Goal: Navigation & Orientation: Understand site structure

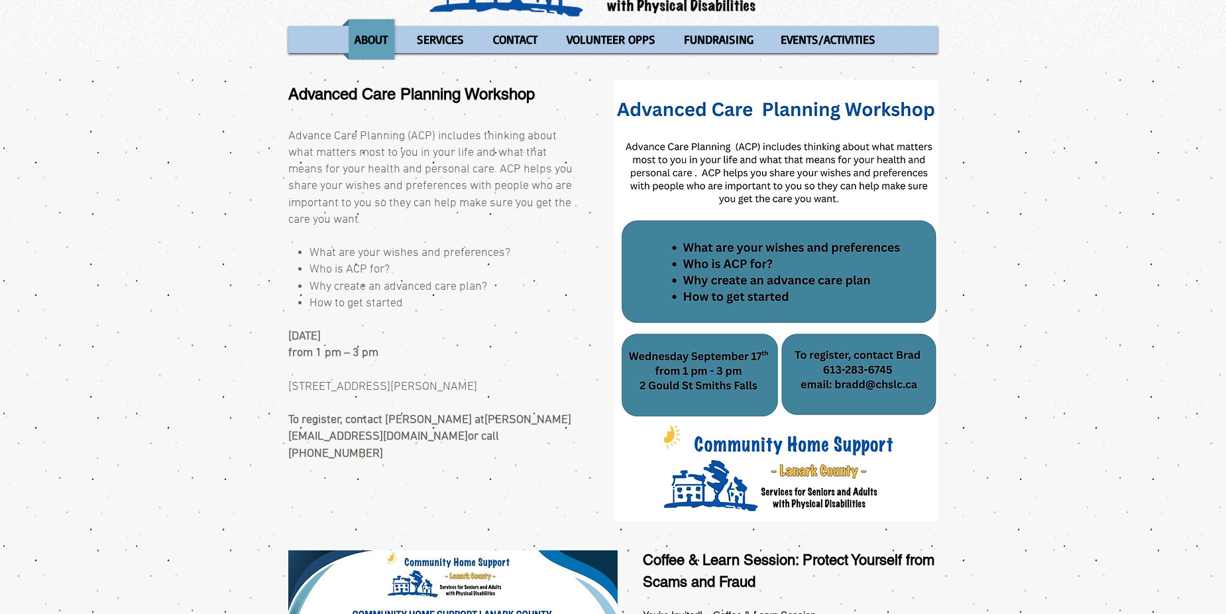
scroll to position [119, 0]
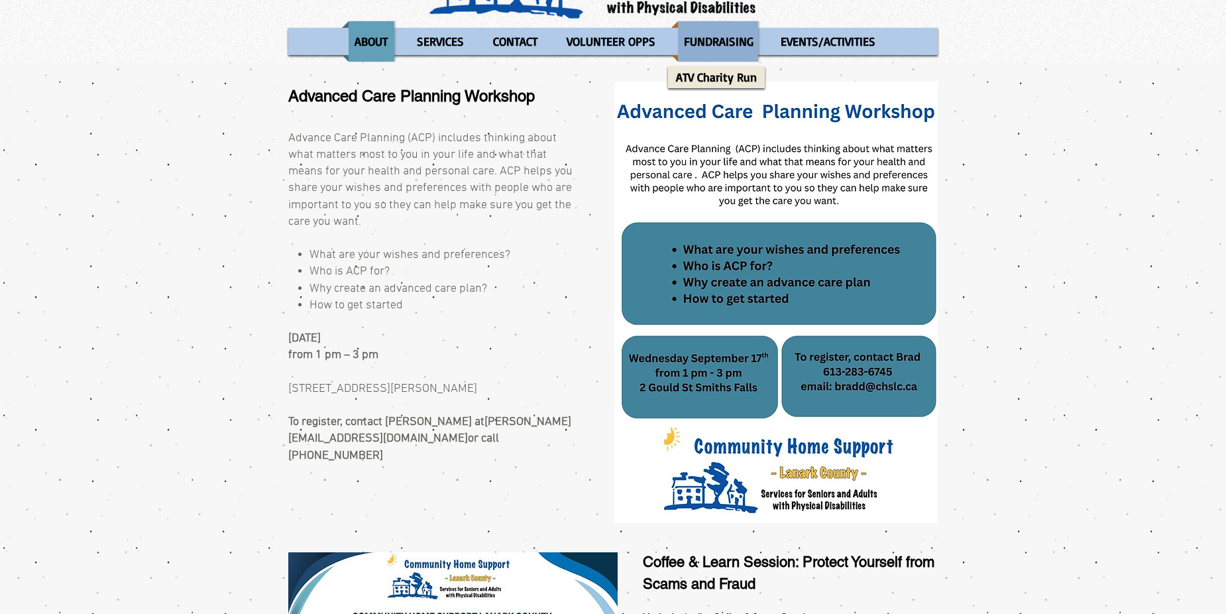
click at [733, 47] on p "FUNDRAISING" at bounding box center [719, 41] width 82 height 40
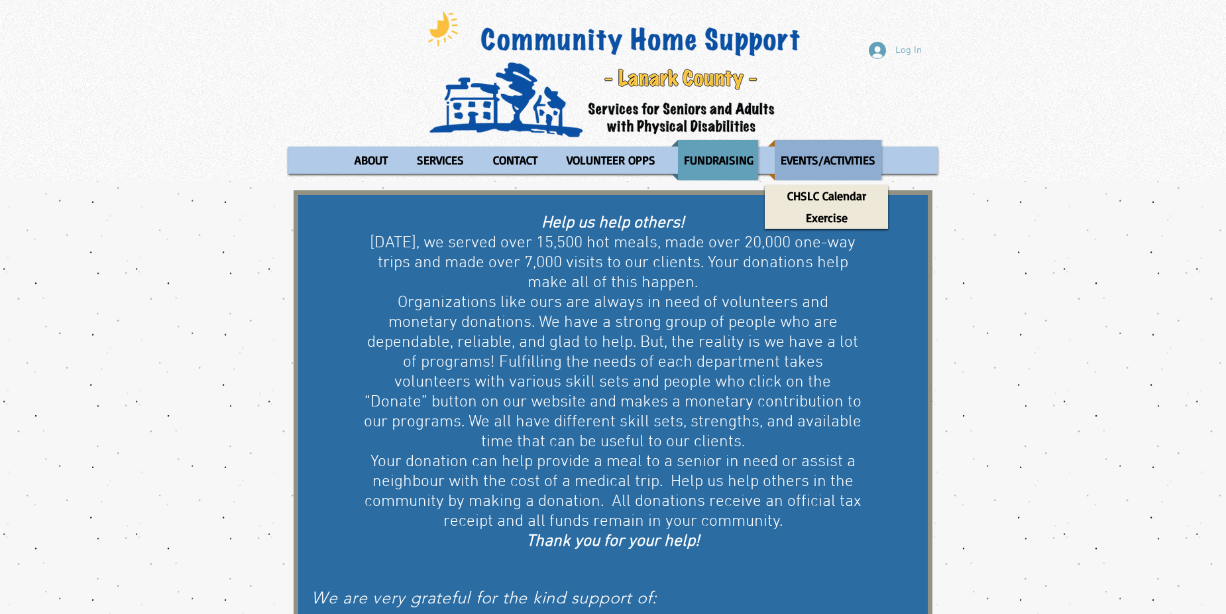
click at [817, 154] on p "EVENTS/ACTIVITIES" at bounding box center [828, 160] width 107 height 40
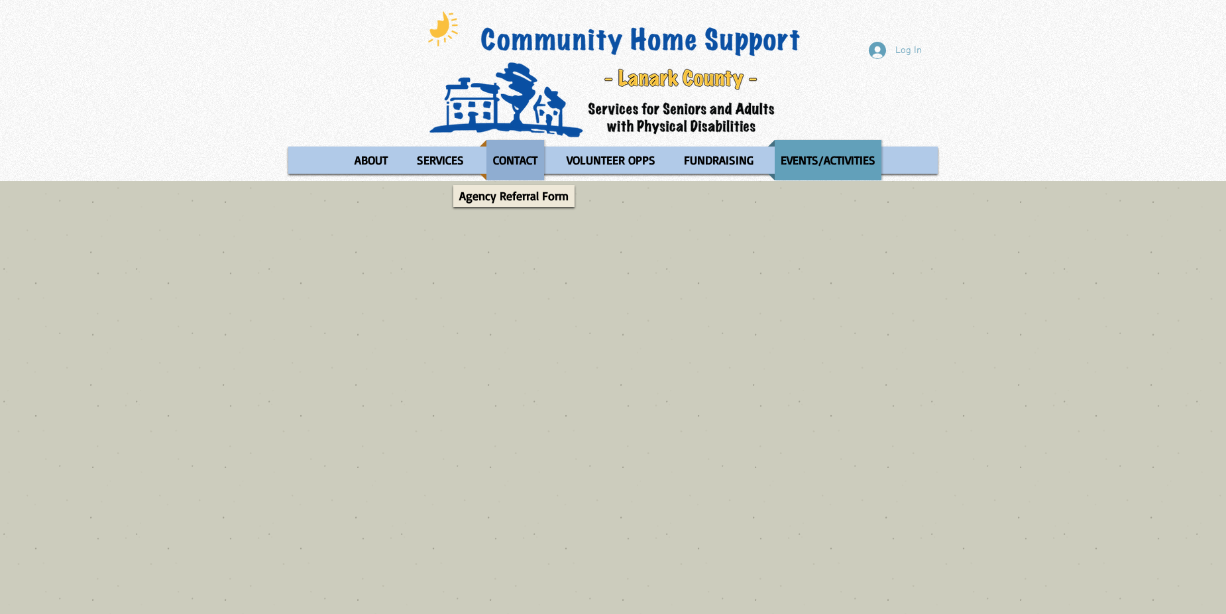
click at [512, 156] on p "CONTACT" at bounding box center [515, 160] width 56 height 40
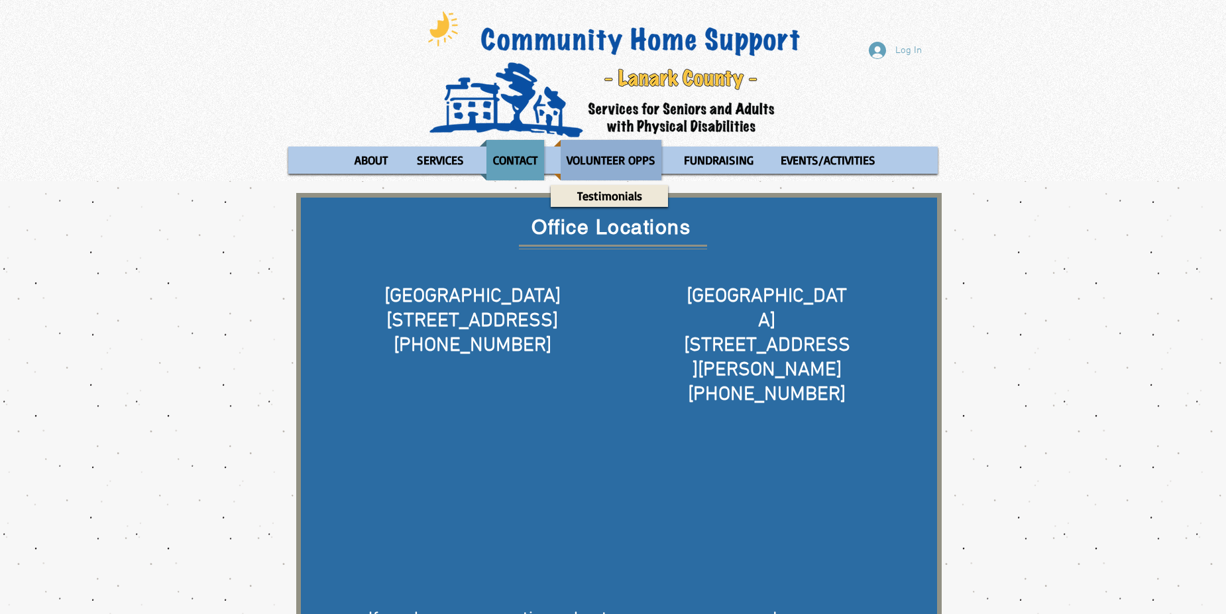
click at [623, 159] on p "VOLUNTEER OPPS" at bounding box center [611, 160] width 101 height 40
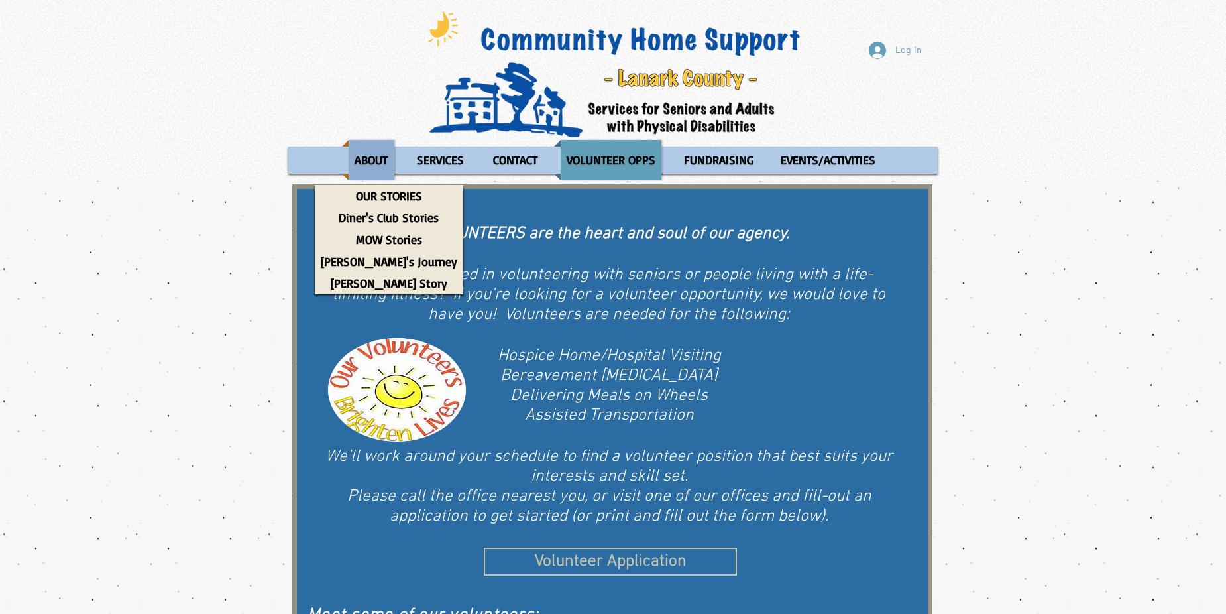
drag, startPoint x: 365, startPoint y: 156, endPoint x: 365, endPoint y: 162, distance: 6.7
click at [365, 156] on p "ABOUT" at bounding box center [371, 160] width 45 height 40
